Goal: Find specific page/section

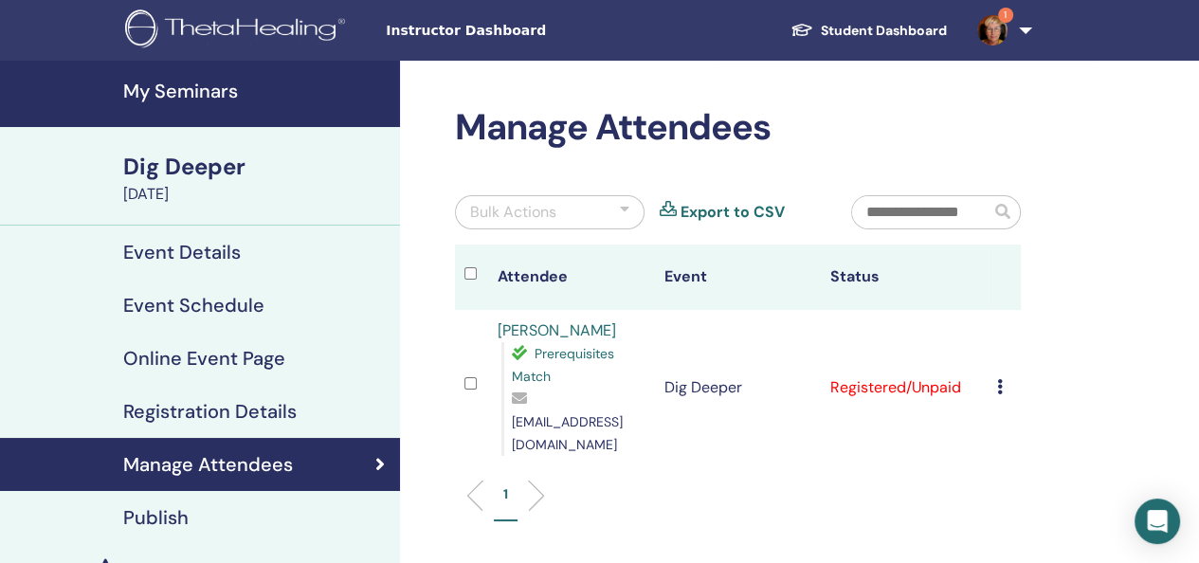
click at [522, 377] on span "Prerequisites Match" at bounding box center [563, 365] width 102 height 40
click at [573, 331] on link "[PERSON_NAME]" at bounding box center [557, 330] width 119 height 20
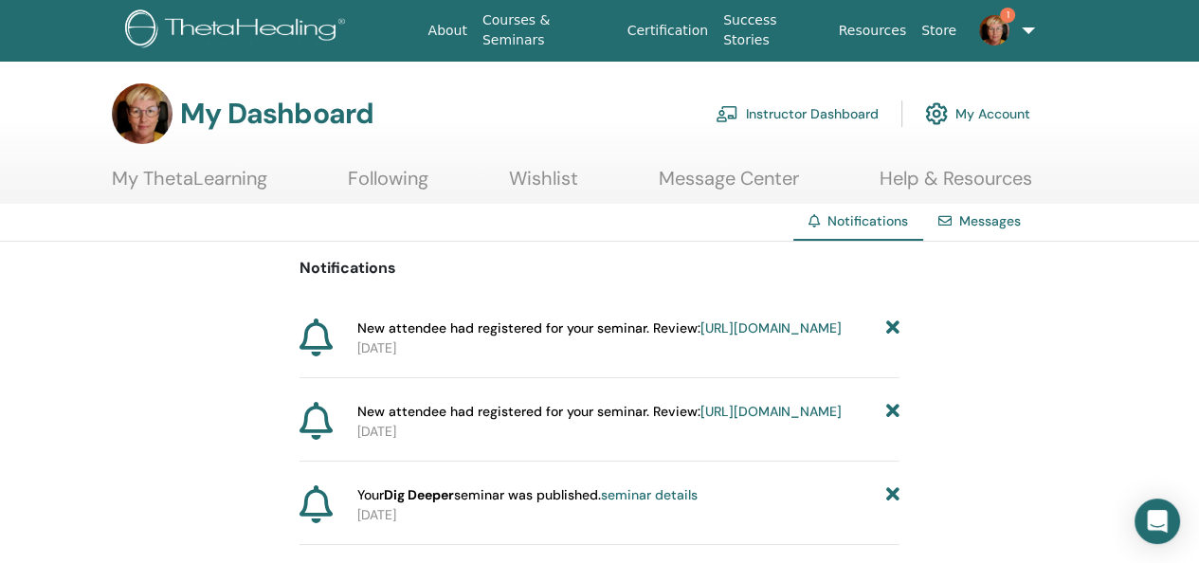
click at [778, 112] on link "Instructor Dashboard" at bounding box center [797, 114] width 163 height 42
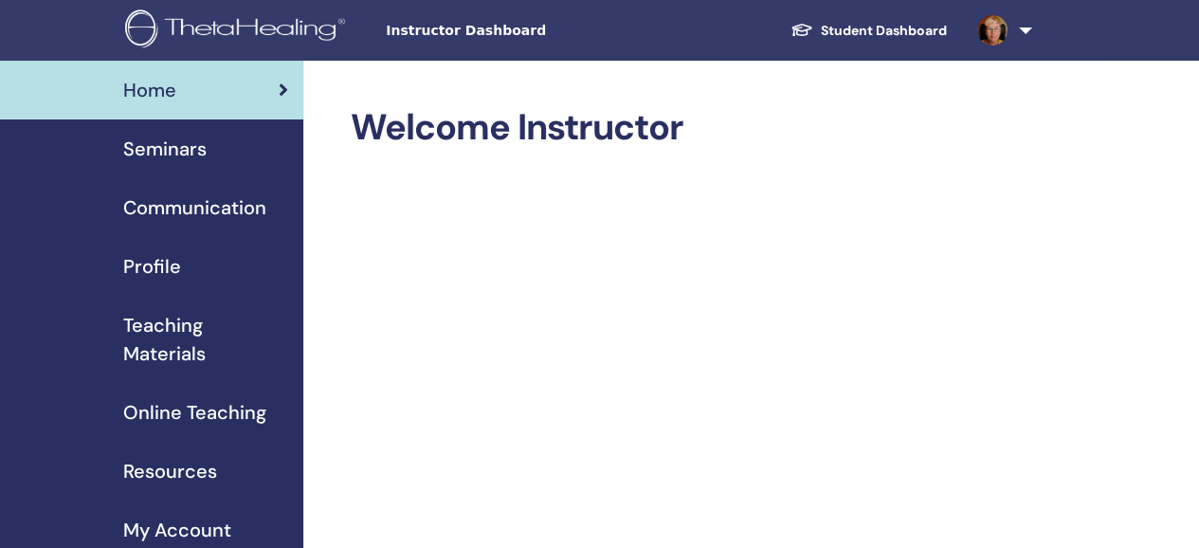
click at [154, 144] on span "Seminars" at bounding box center [164, 149] width 83 height 28
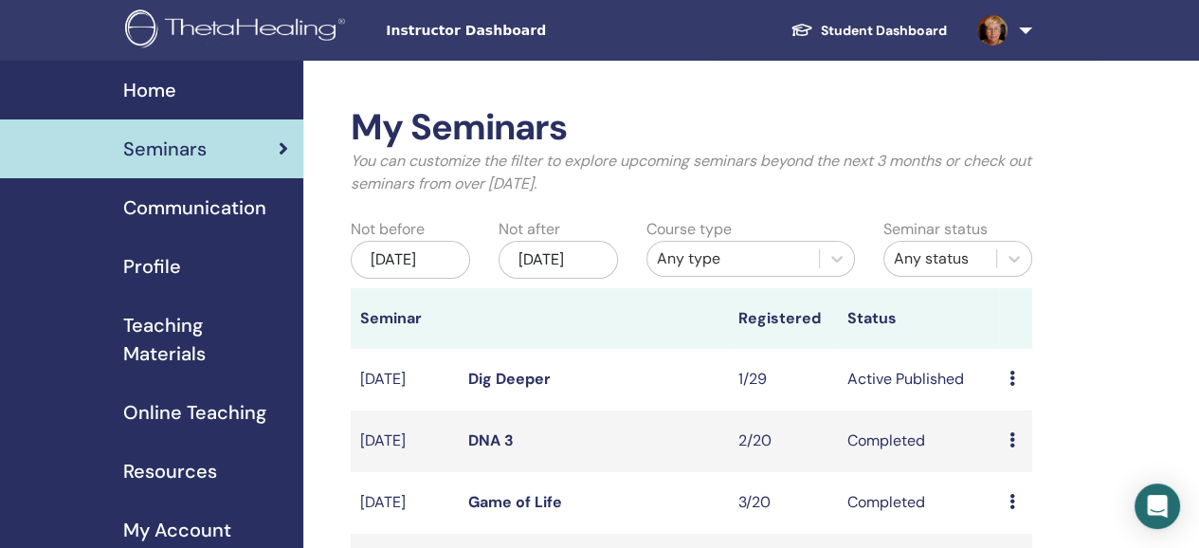
click at [516, 389] on link "Dig Deeper" at bounding box center [509, 379] width 82 height 20
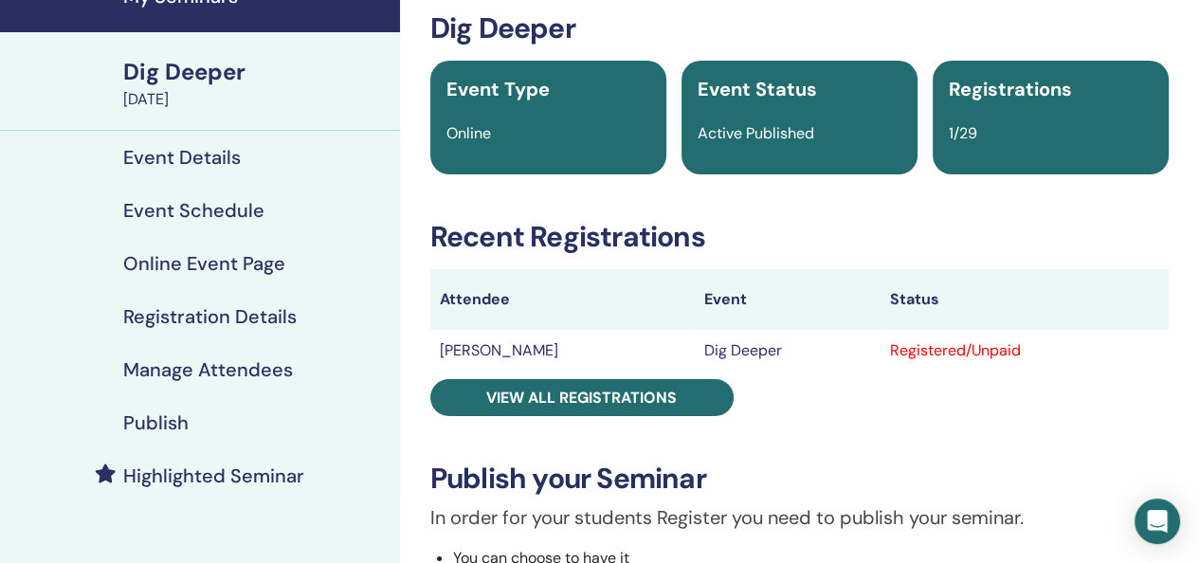
scroll to position [284, 0]
